Goal: Information Seeking & Learning: Learn about a topic

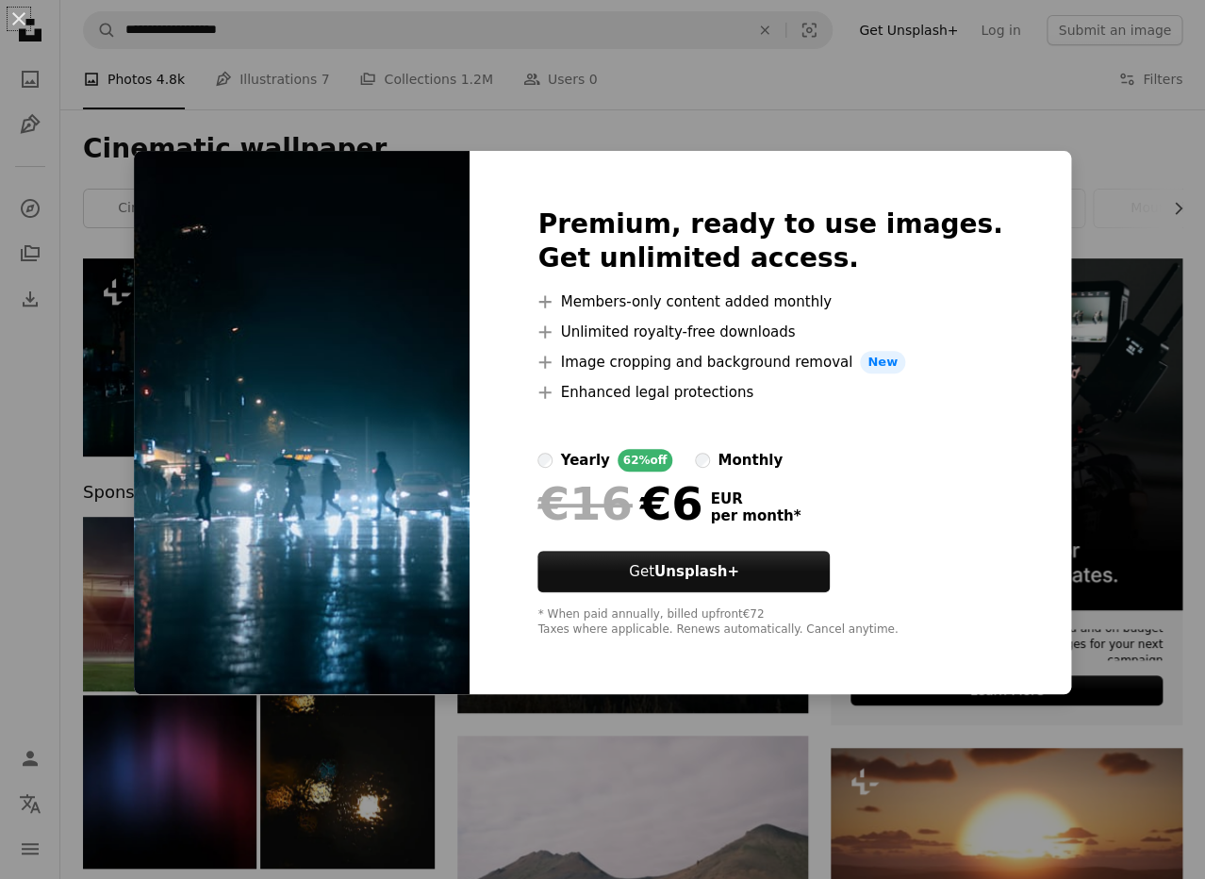
click at [936, 119] on div "An X shape Premium, ready to use images. Get unlimited access. A plus sign Memb…" at bounding box center [602, 439] width 1205 height 879
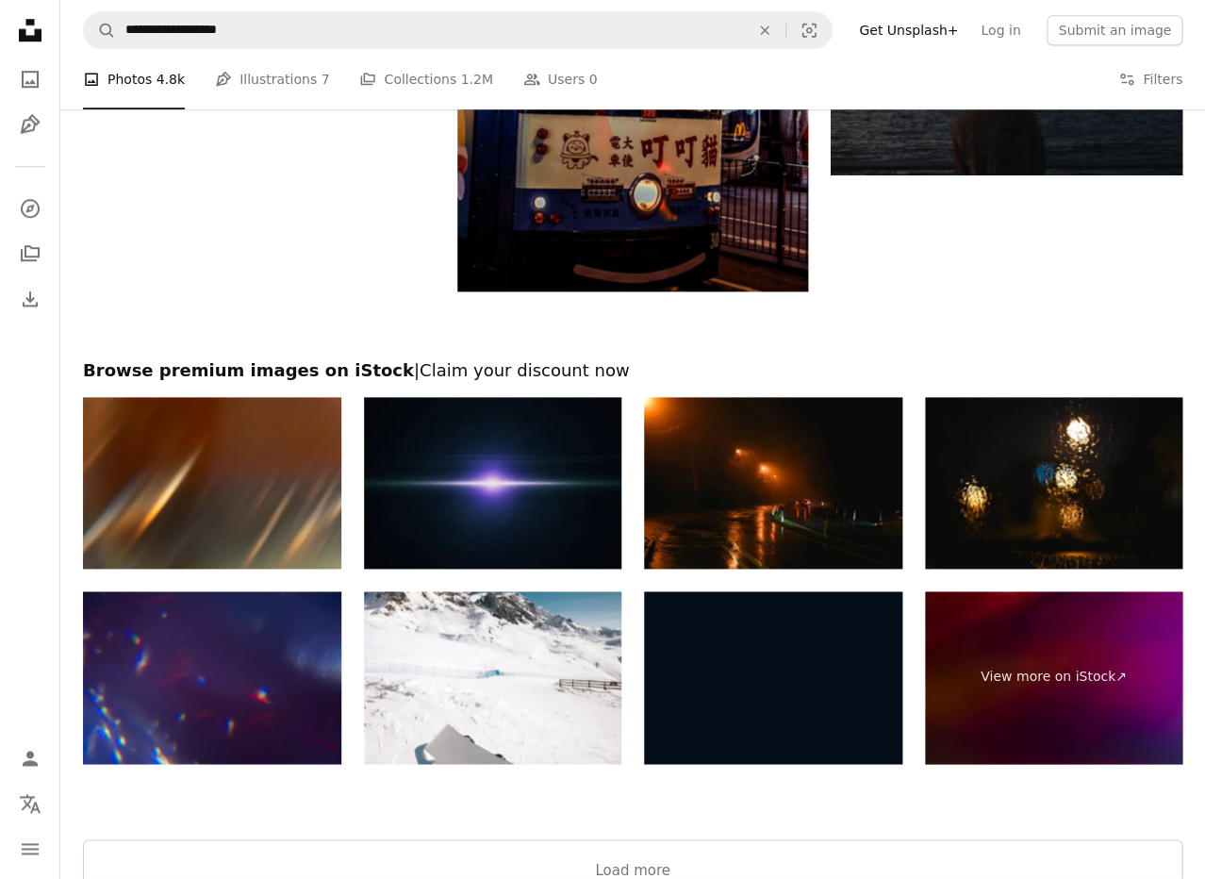
scroll to position [3124, 0]
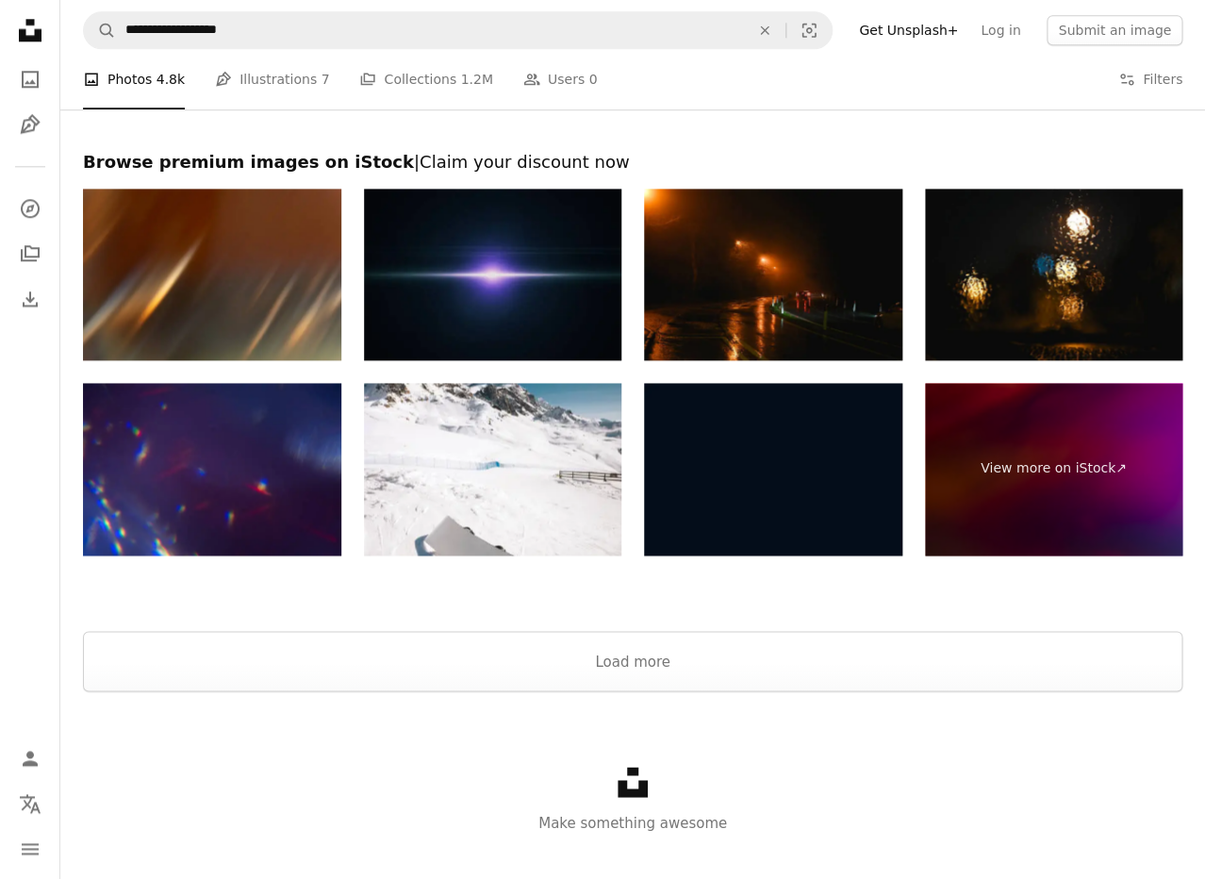
click at [142, 77] on li "A photo Photos 4.8k" at bounding box center [134, 79] width 102 height 60
click at [34, 94] on link "A photo" at bounding box center [30, 79] width 38 height 38
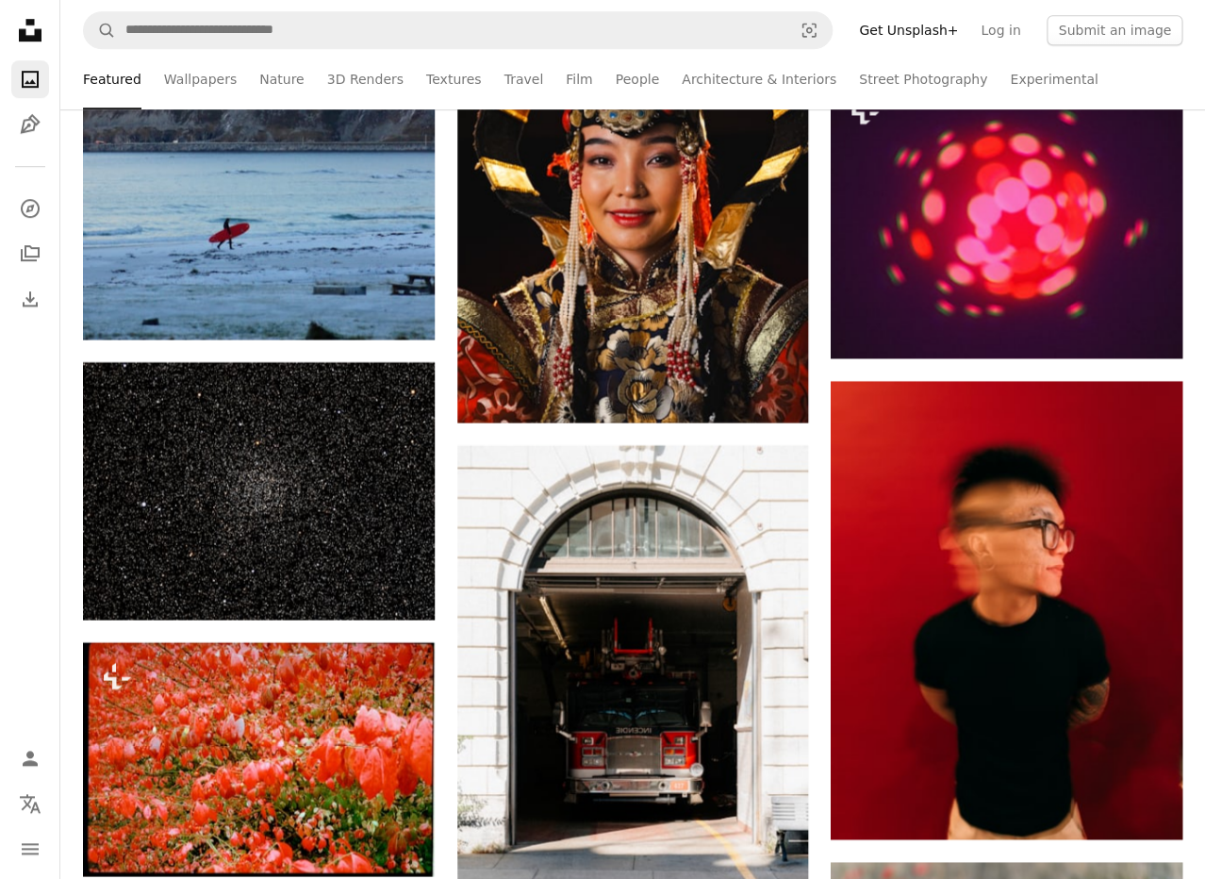
scroll to position [7792, 0]
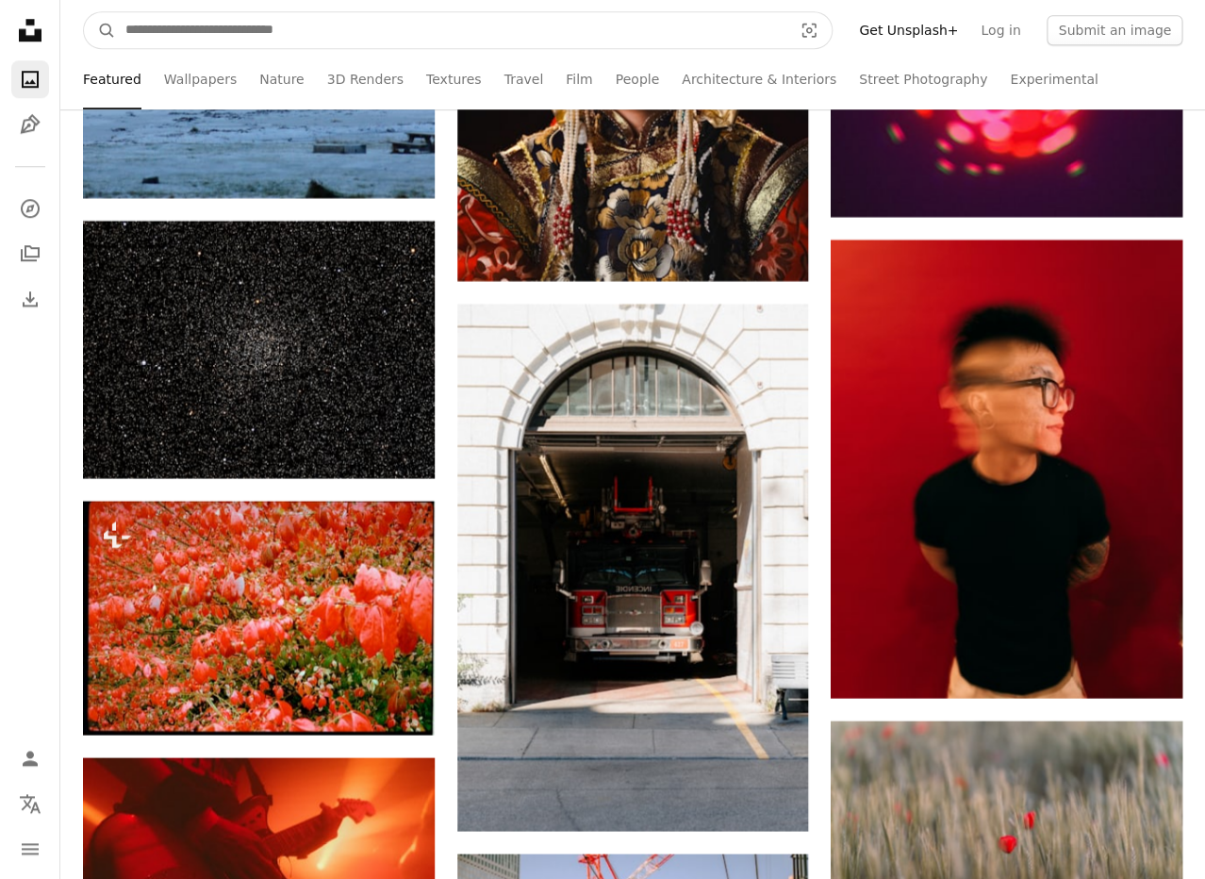
click at [330, 24] on input "Find visuals sitewide" at bounding box center [451, 30] width 671 height 36
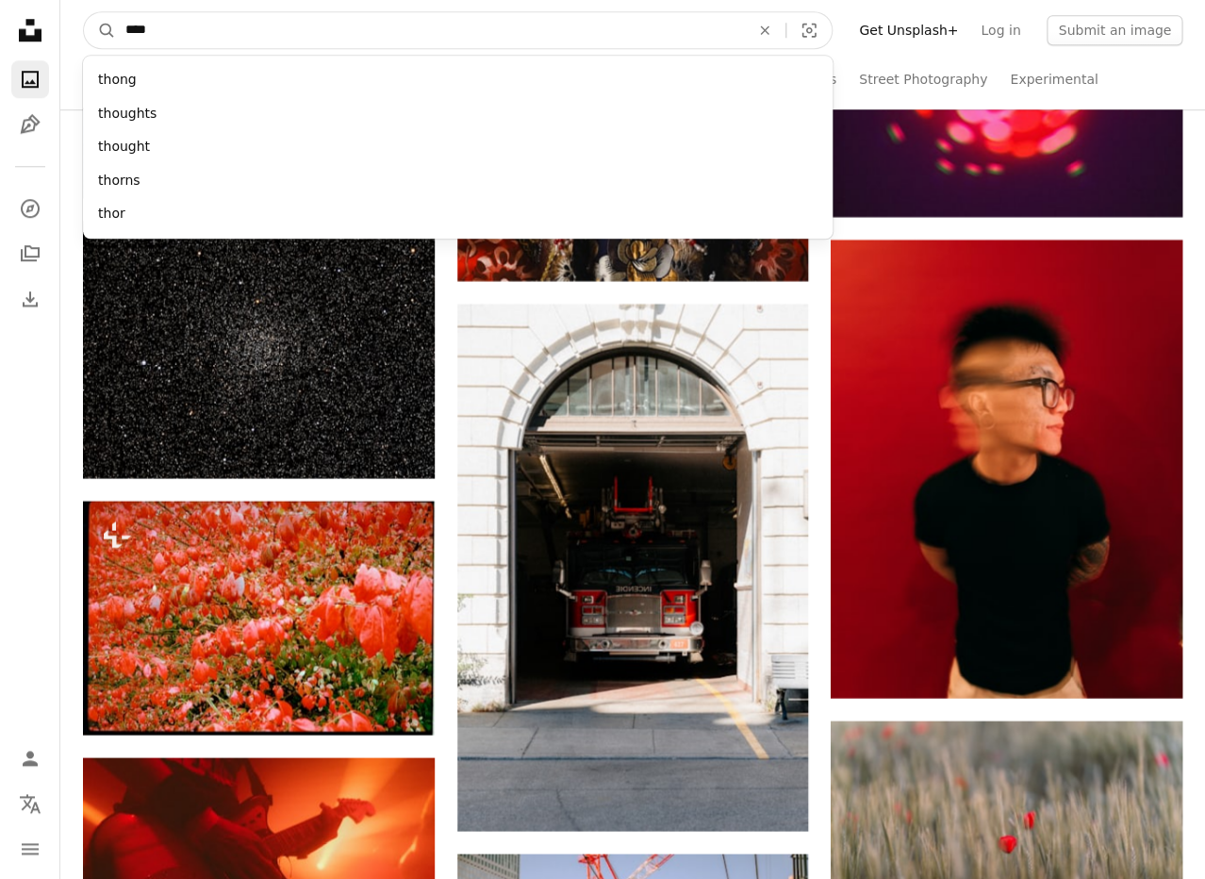
type input "*****"
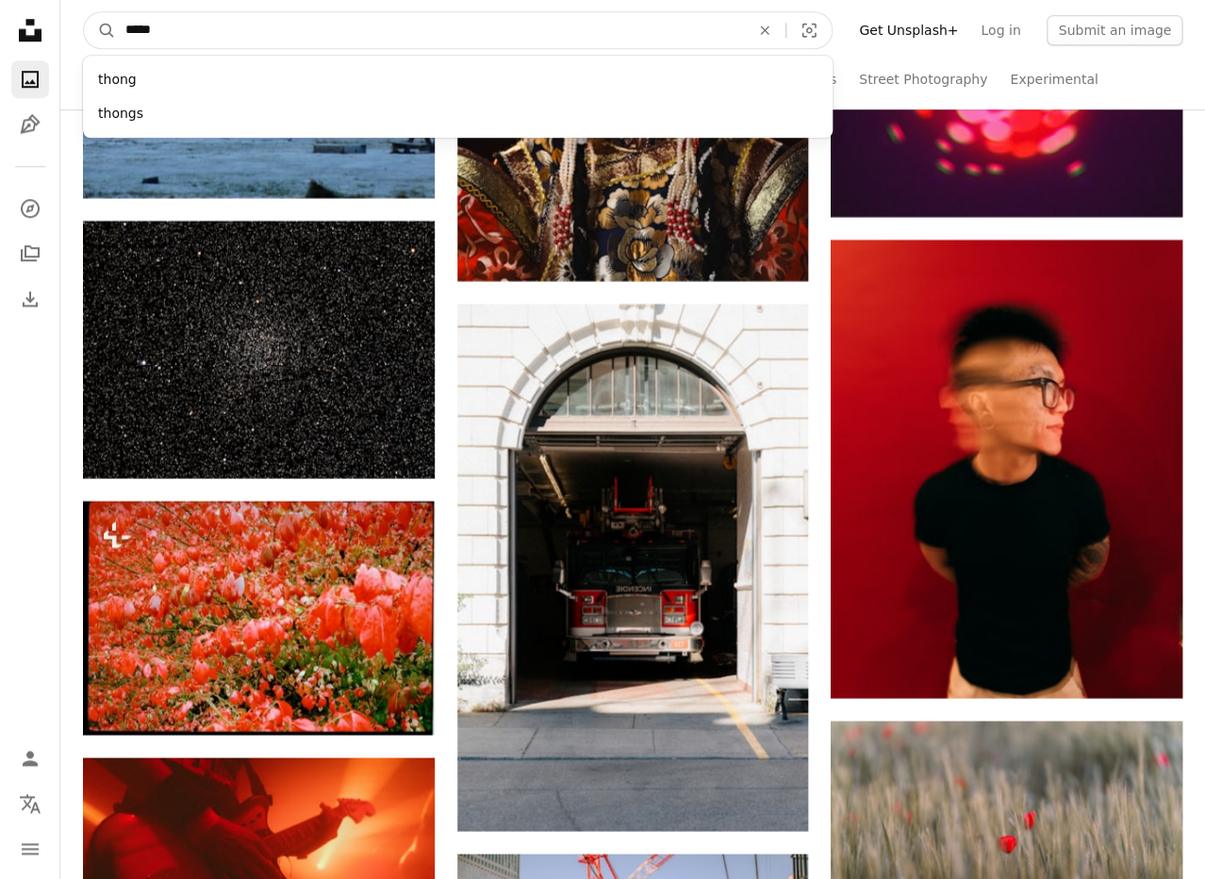
click button "A magnifying glass" at bounding box center [100, 30] width 32 height 36
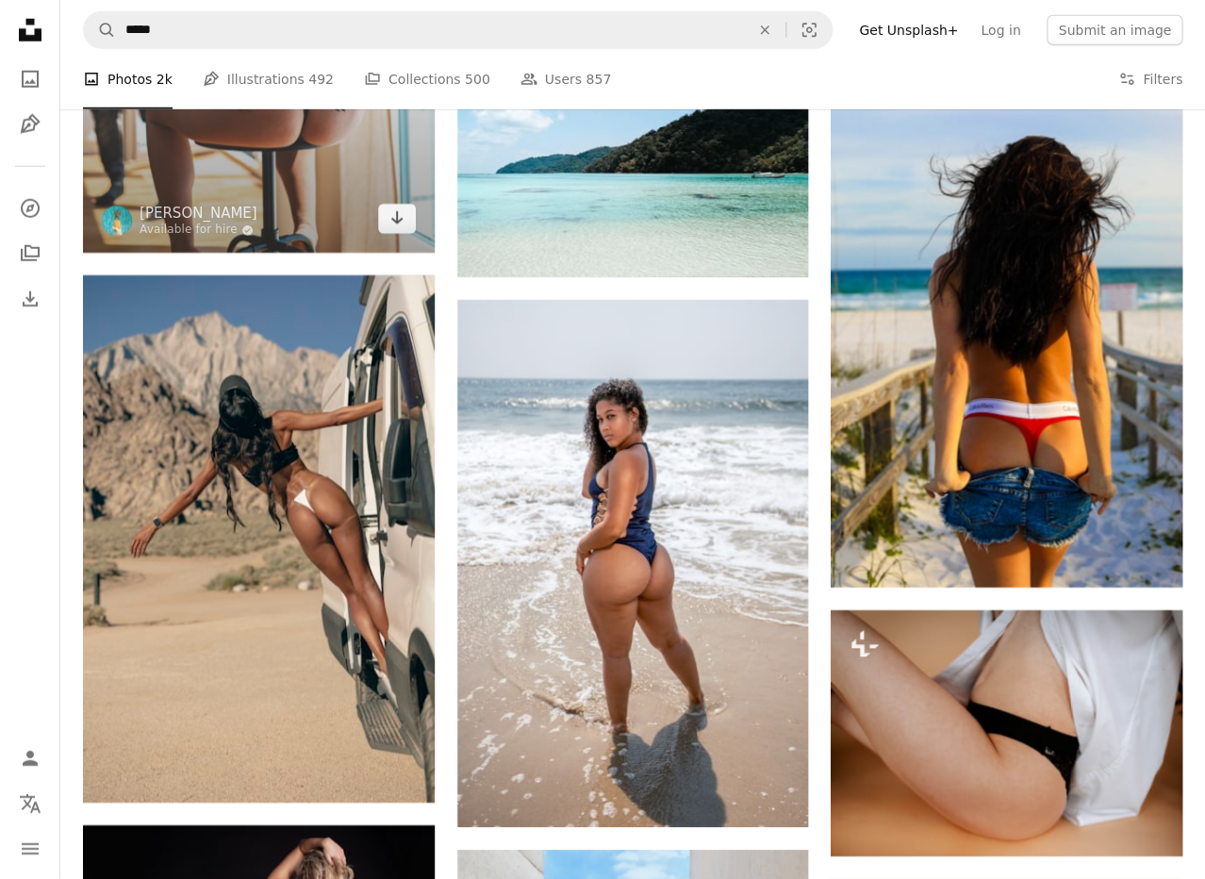
scroll to position [1857, 0]
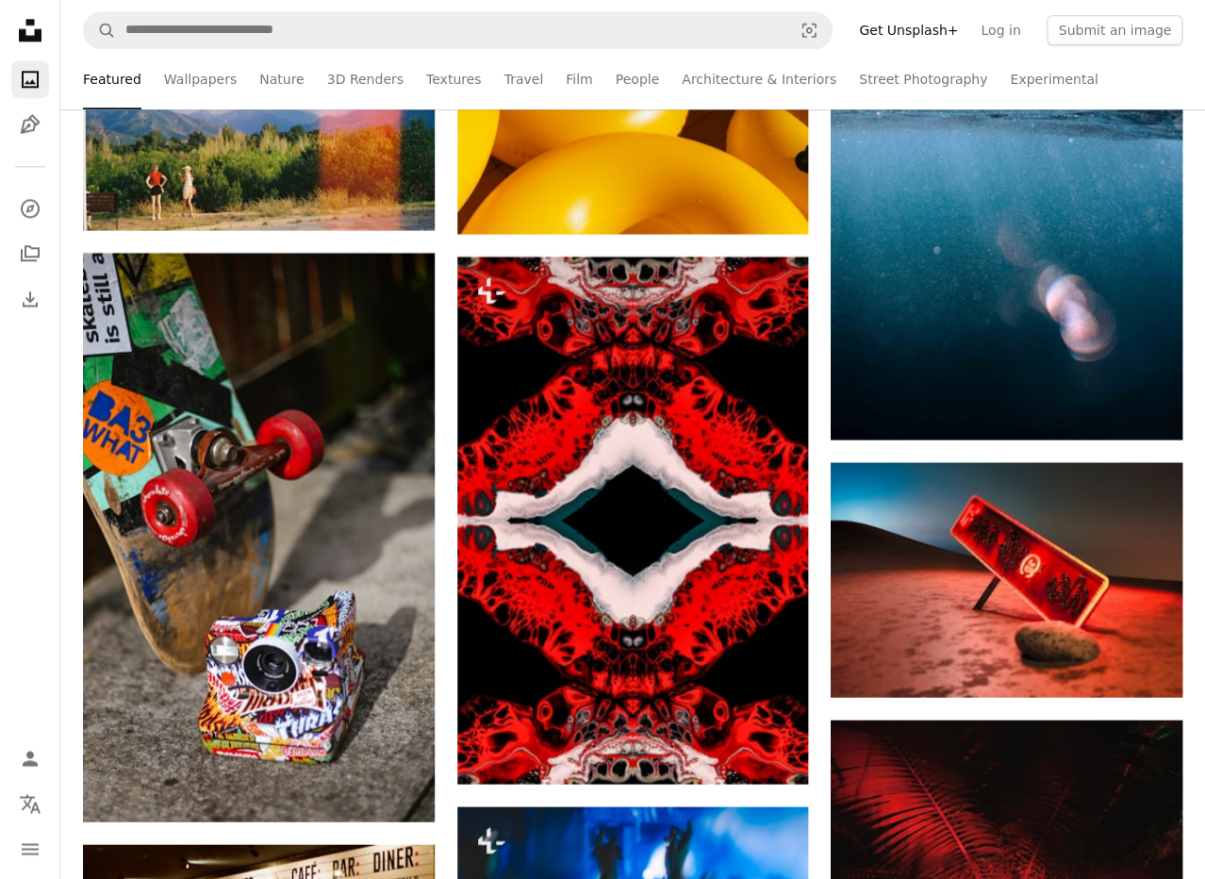
scroll to position [41931, 0]
